Goal: Use online tool/utility: Utilize a website feature to perform a specific function

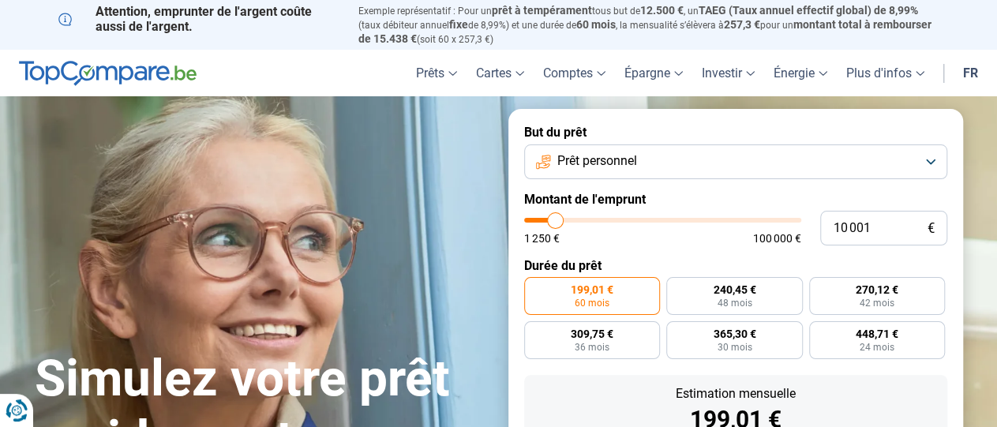
type input "10 250"
type input "10250"
type input "10 500"
type input "10500"
type input "11 000"
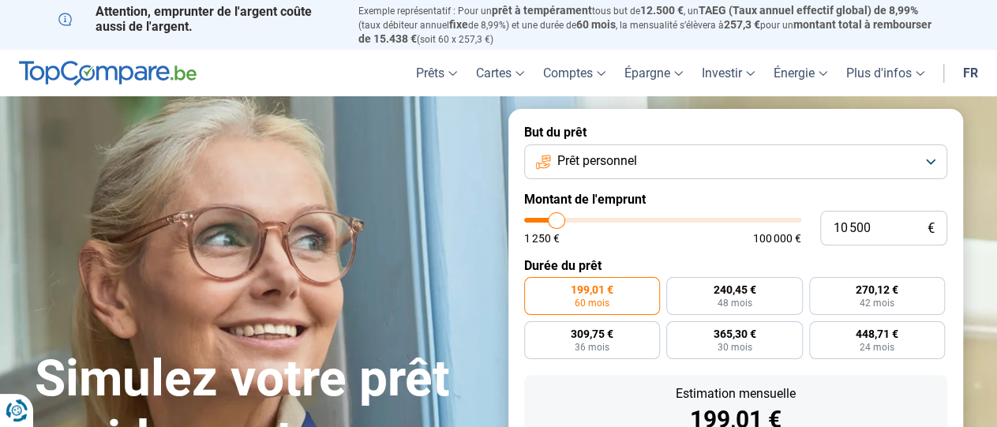
type input "11000"
type input "11 250"
type input "11250"
type input "11 500"
type input "11500"
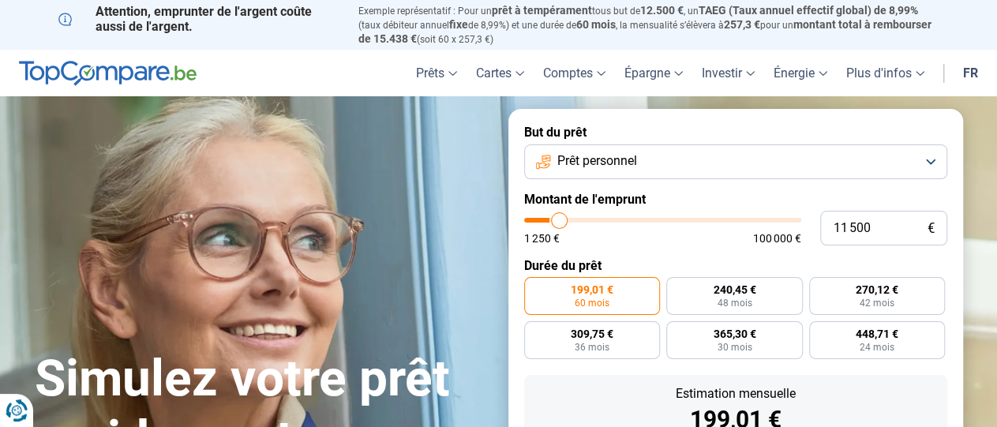
type input "11 750"
type input "11750"
type input "12 250"
type input "12250"
type input "13 000"
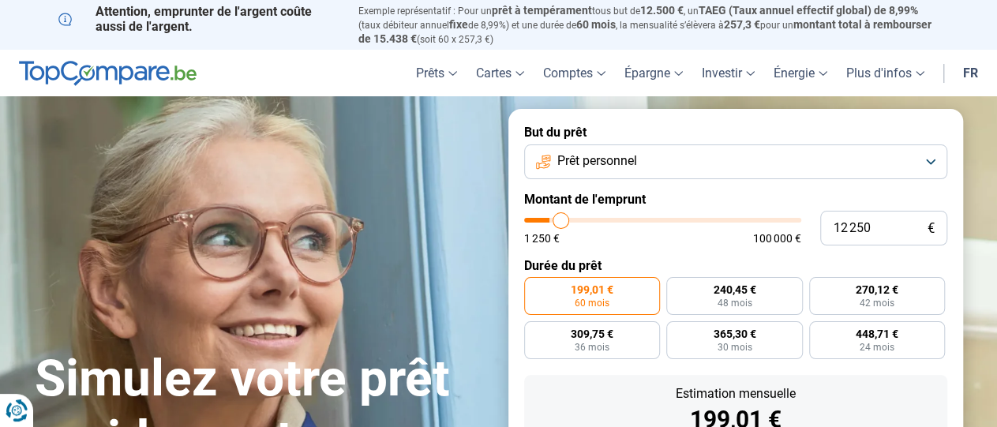
type input "13000"
type input "13 500"
type input "13500"
type input "14 250"
type input "14250"
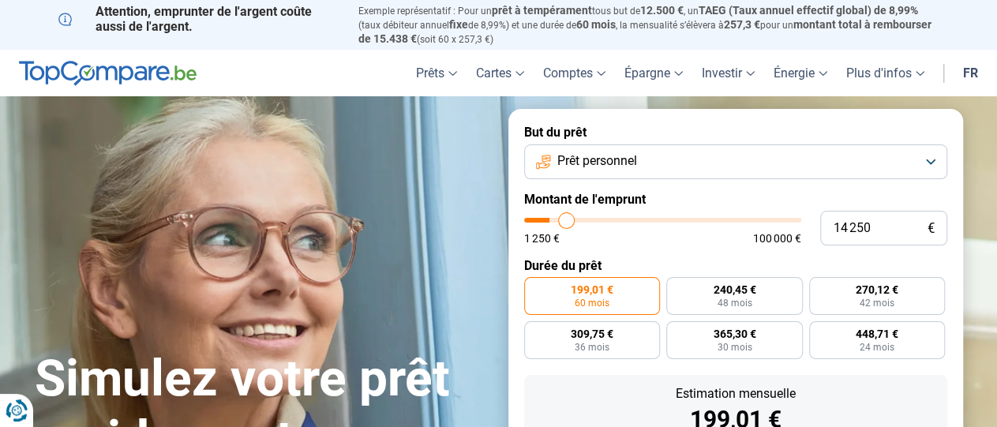
type input "15 000"
type input "15000"
type input "15 750"
type input "15750"
type input "16 500"
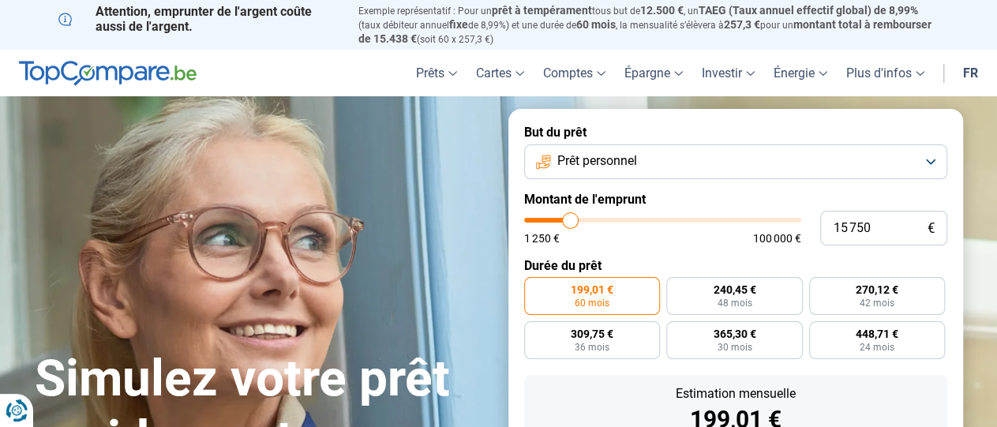
type input "16500"
type input "17 250"
type input "17250"
type input "17 500"
type input "17500"
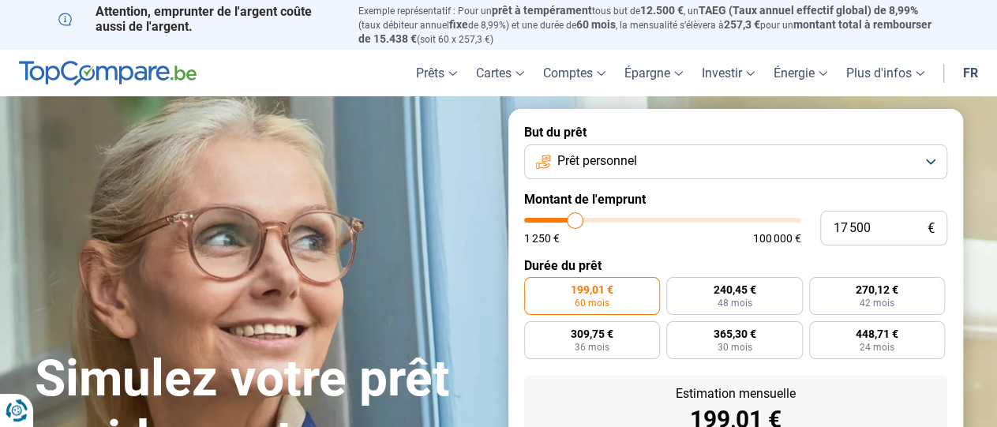
type input "17 250"
type input "17250"
type input "17 000"
type input "17000"
type input "16 750"
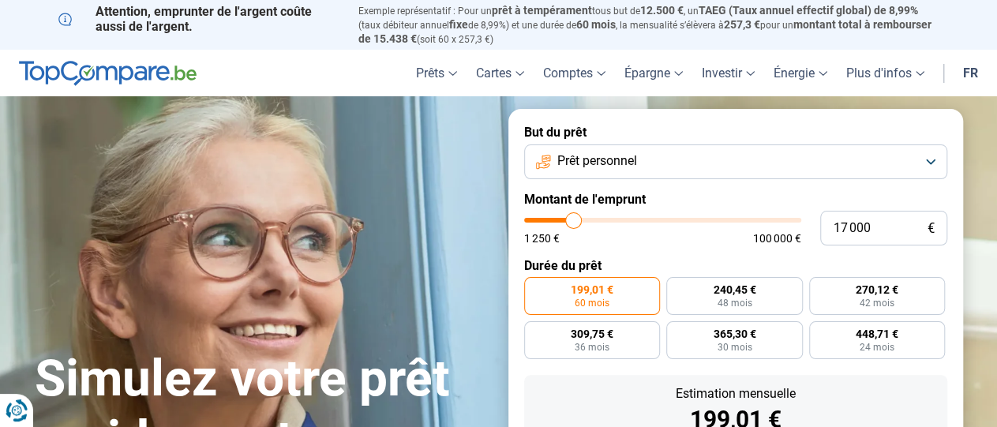
type input "16750"
type input "16 500"
type input "16500"
type input "16 250"
type input "16250"
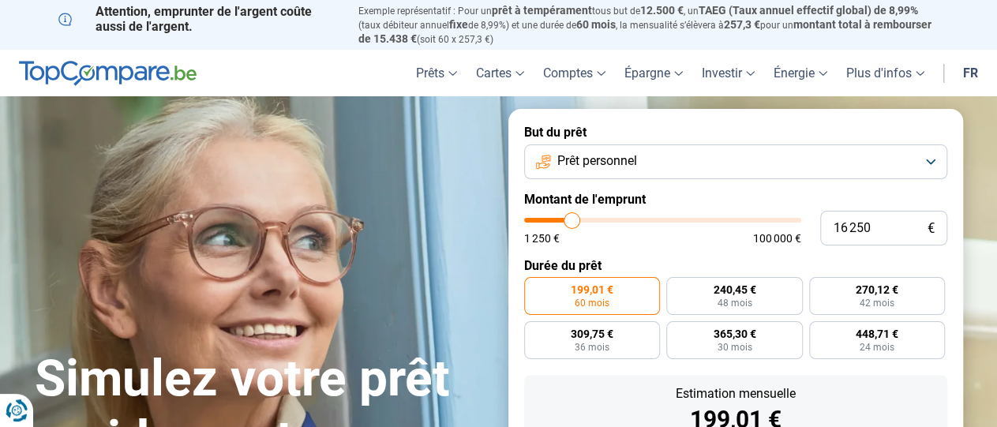
type input "16 000"
type input "16000"
type input "15 750"
type input "15750"
type input "15 500"
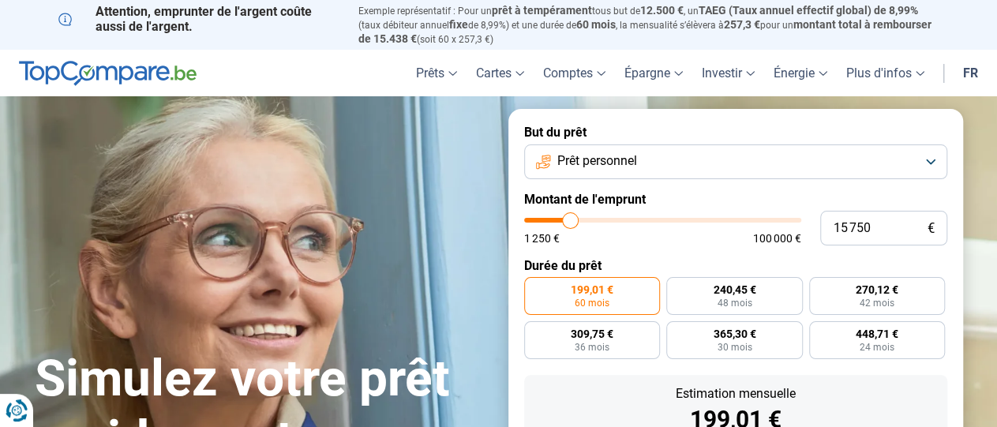
type input "15500"
type input "15 250"
type input "15250"
type input "15 000"
type input "15000"
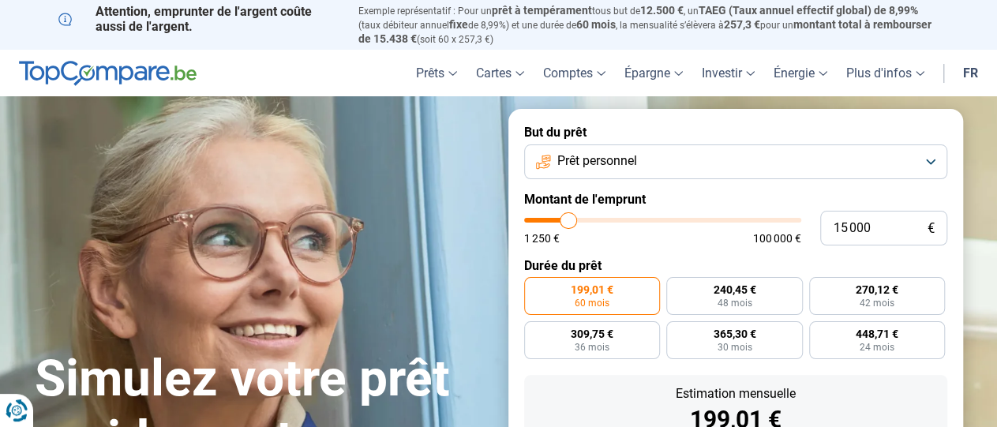
type input "14 500"
type input "14500"
type input "14 250"
type input "14250"
type input "14 000"
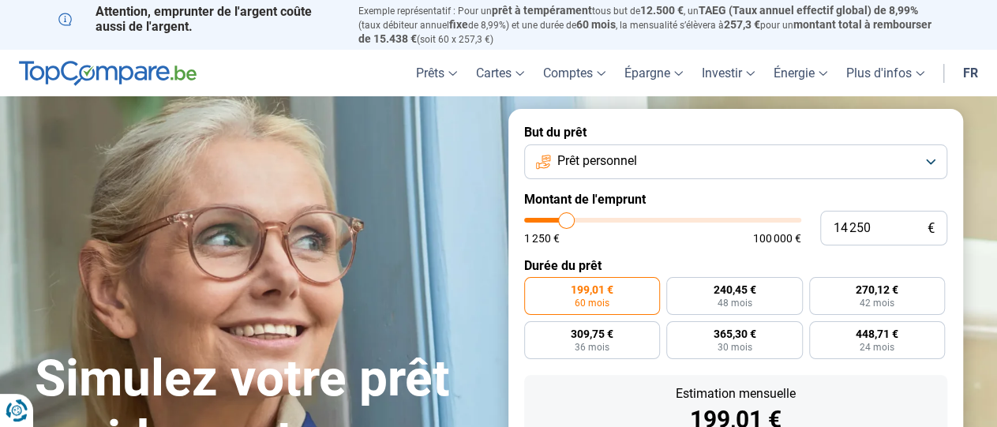
type input "14000"
type input "13 750"
drag, startPoint x: 557, startPoint y: 220, endPoint x: 565, endPoint y: 220, distance: 8.7
type input "13750"
click at [565, 220] on input "range" at bounding box center [662, 220] width 277 height 5
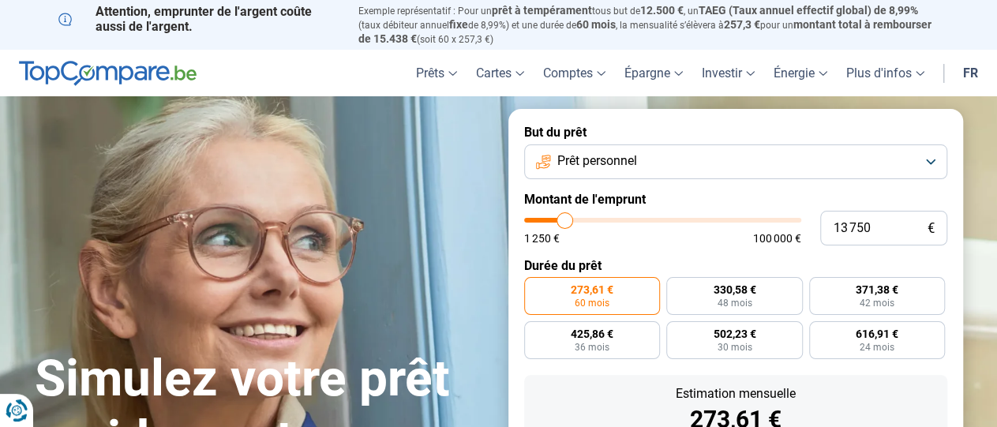
scroll to position [154, 0]
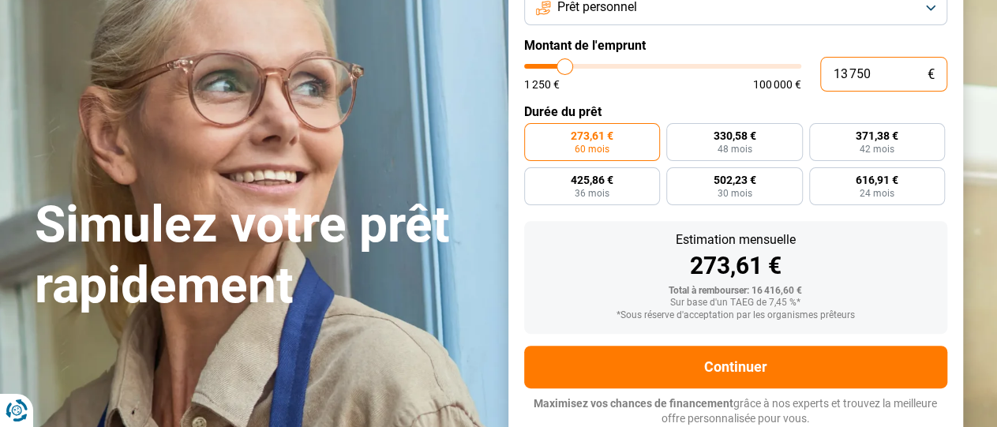
drag, startPoint x: 878, startPoint y: 75, endPoint x: 769, endPoint y: 75, distance: 109.0
click at [820, 75] on input "13 750" at bounding box center [883, 74] width 127 height 35
type input "1"
type input "1250"
type input "12"
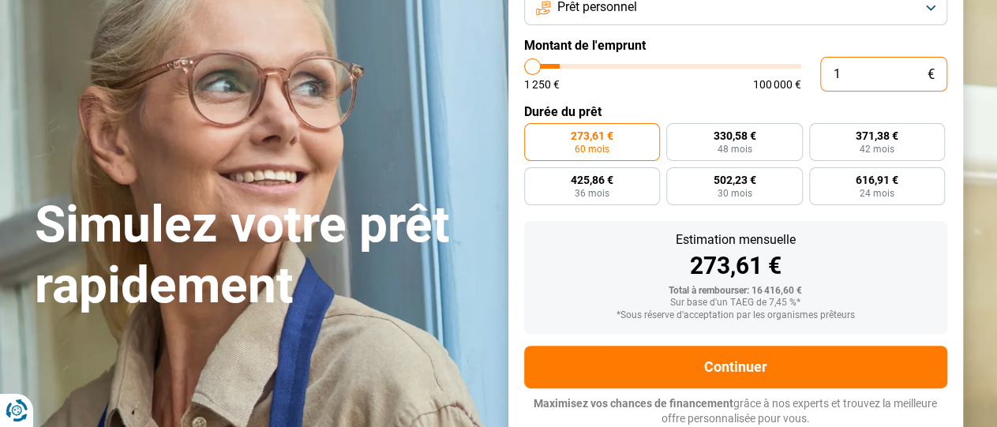
type input "1250"
type input "120"
type input "1250"
type input "1 200"
type input "1250"
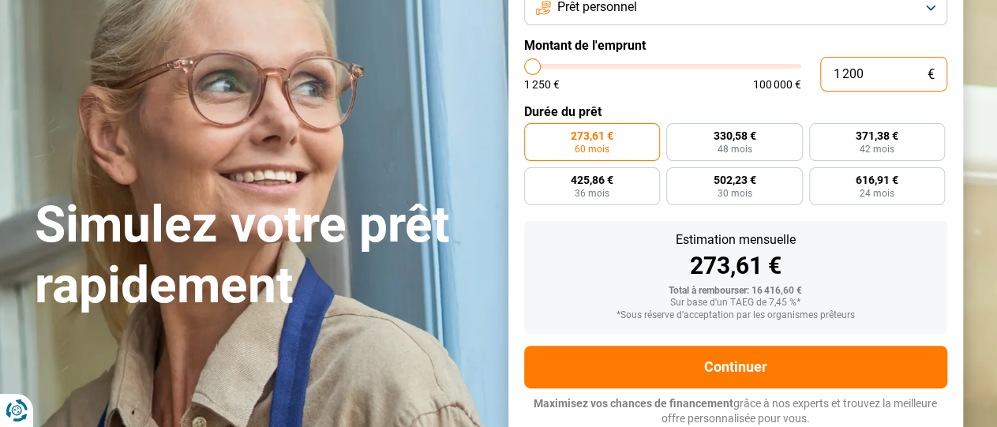
type input "12 000"
type input "12000"
type input "12 000"
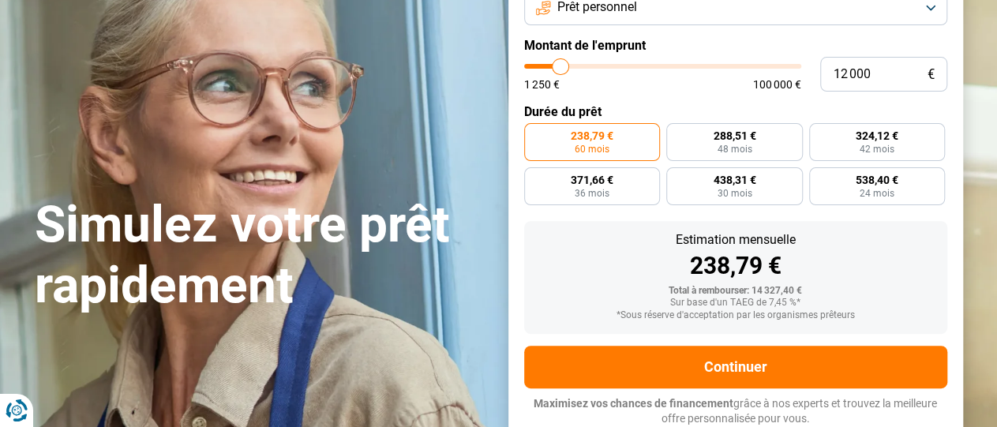
click at [681, 93] on form "But du prêt Prêt personnel Montant de l'emprunt 12 000 € 1 250 € 100 000 € Duré…" at bounding box center [735, 198] width 455 height 487
